Goal: Transaction & Acquisition: Purchase product/service

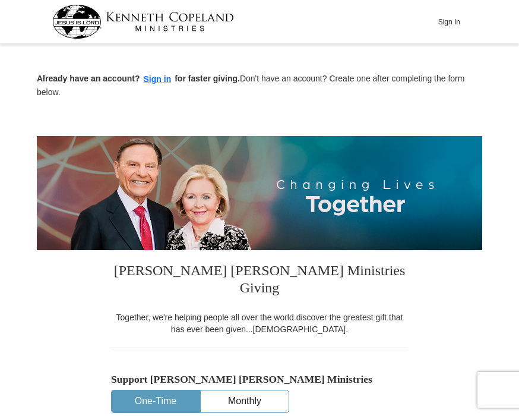
scroll to position [238, 0]
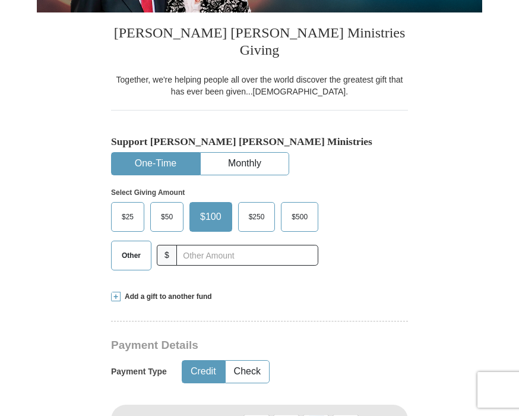
click at [129, 208] on span "$25" at bounding box center [128, 217] width 24 height 18
click at [0, 0] on input "$25" at bounding box center [0, 0] width 0 height 0
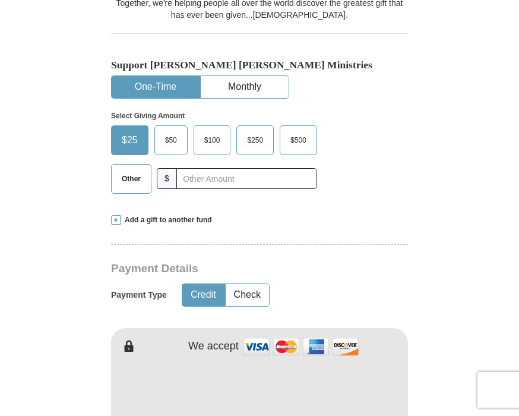
scroll to position [475, 0]
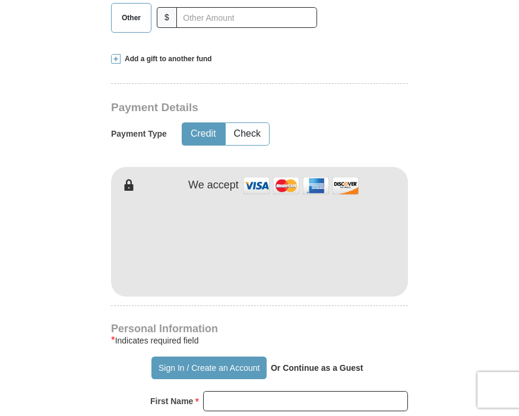
click at [209, 123] on button "Credit" at bounding box center [203, 134] width 42 height 22
type input "[PERSON_NAME]"
type input "Potter"
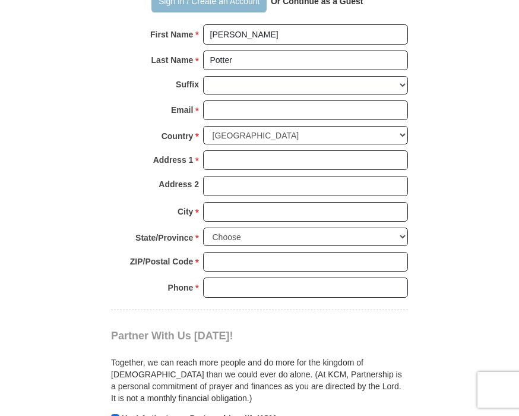
scroll to position [713, 0]
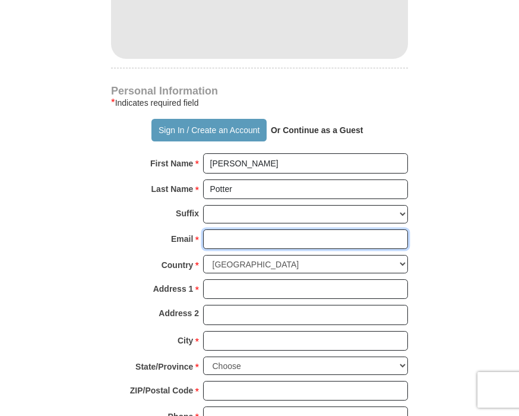
click at [225, 229] on input "Email *" at bounding box center [305, 239] width 205 height 20
type input "[PERSON_NAME][EMAIL_ADDRESS][DOMAIN_NAME]"
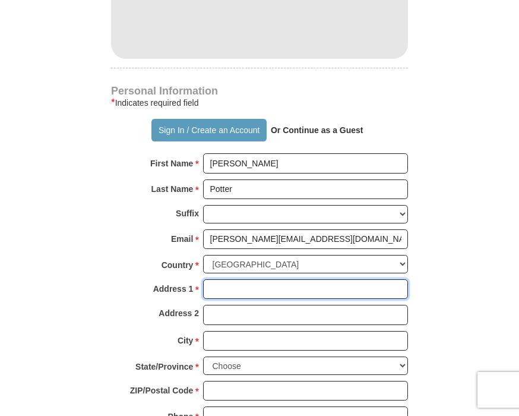
type input "[STREET_ADDRESS]"
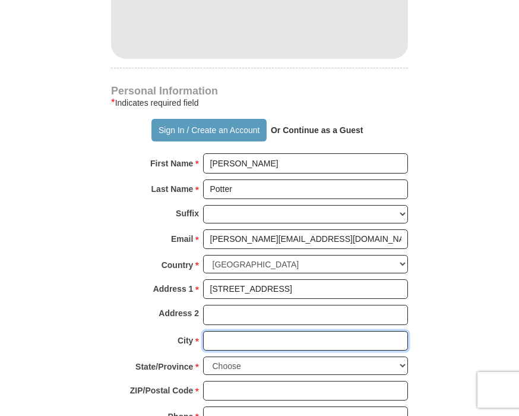
type input "Evans City"
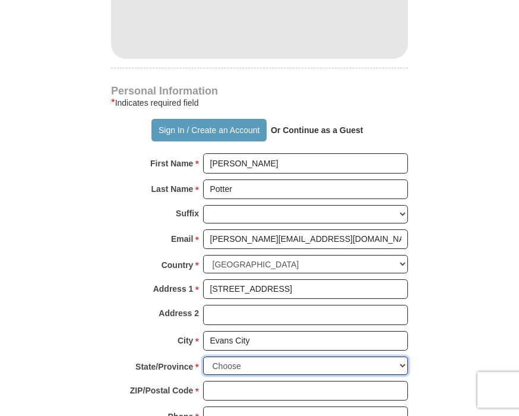
select select "PA"
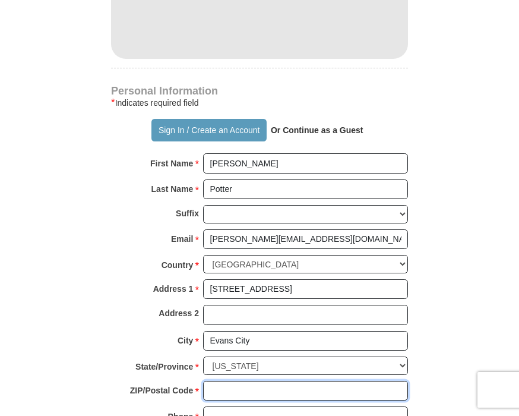
type input "16033"
type input "2623743546"
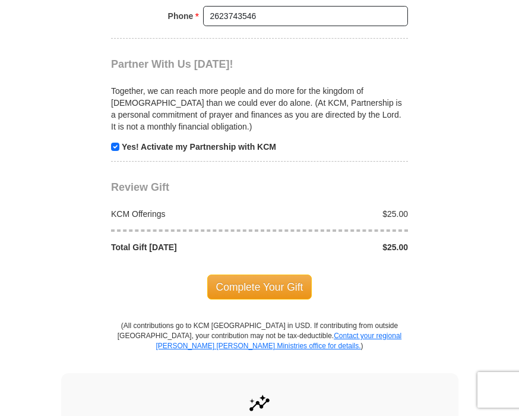
scroll to position [1129, 0]
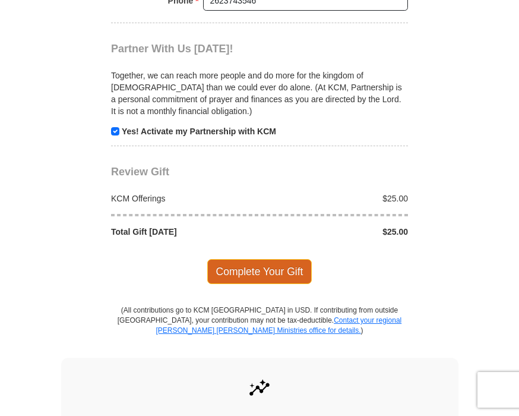
click at [271, 259] on span "Complete Your Gift" at bounding box center [259, 271] width 105 height 25
